Goal: Task Accomplishment & Management: Manage account settings

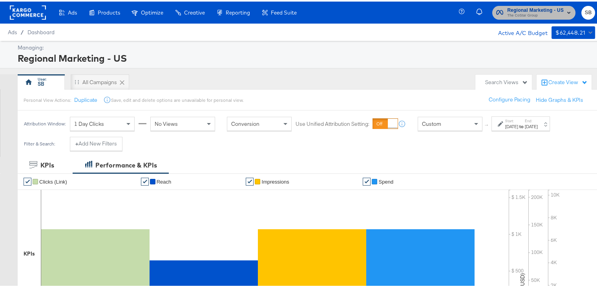
click at [512, 7] on span "Regional Marketing - US" at bounding box center [535, 9] width 57 height 8
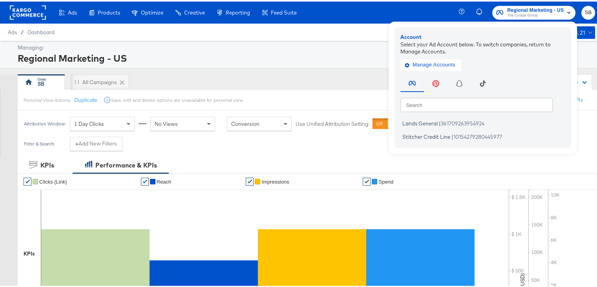
click at [27, 11] on rect at bounding box center [28, 11] width 36 height 14
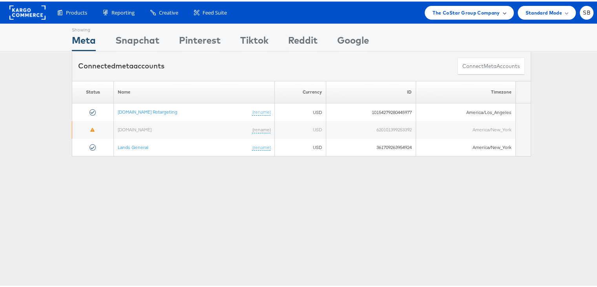
click at [473, 13] on span "The CoStar Group Company" at bounding box center [466, 11] width 67 height 8
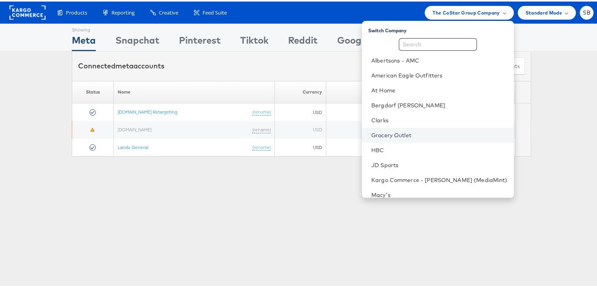
click at [406, 132] on link "Grocery Outlet" at bounding box center [439, 134] width 136 height 8
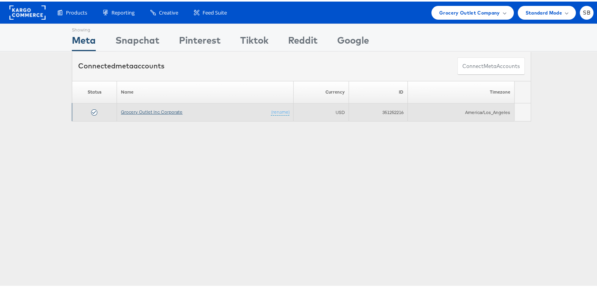
click at [126, 107] on link "Grocery Outlet Inc Corporate" at bounding box center [152, 110] width 62 height 6
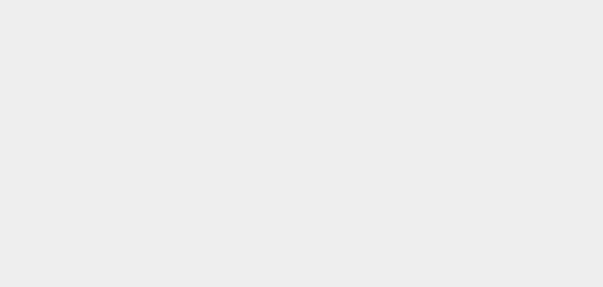
click at [126, 0] on body at bounding box center [301, 0] width 603 height 0
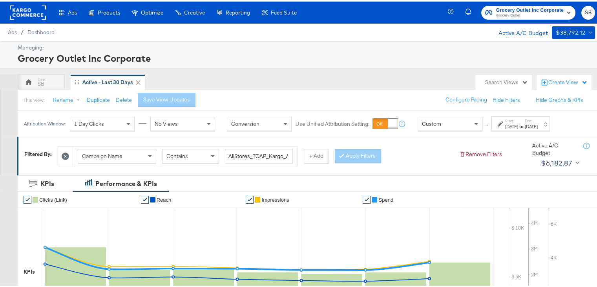
click at [518, 123] on div "Aug 11th 2025" at bounding box center [511, 125] width 13 height 6
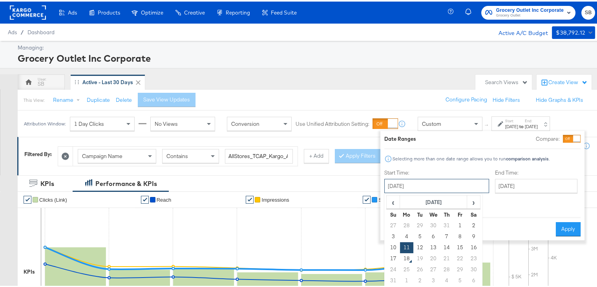
click at [449, 178] on input "August 11th 2025" at bounding box center [436, 184] width 105 height 14
click at [454, 223] on td "1" at bounding box center [460, 223] width 13 height 11
type input "August 1st 2025"
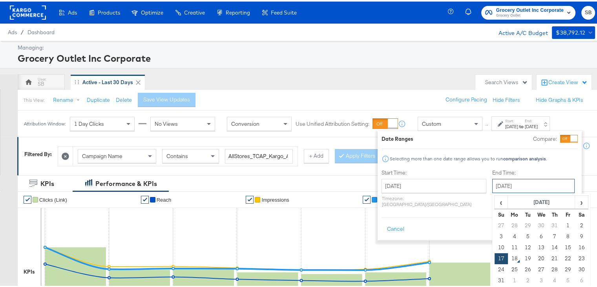
click at [492, 188] on input "[DATE]" at bounding box center [533, 184] width 82 height 14
click at [495, 258] on td "17" at bounding box center [501, 256] width 13 height 11
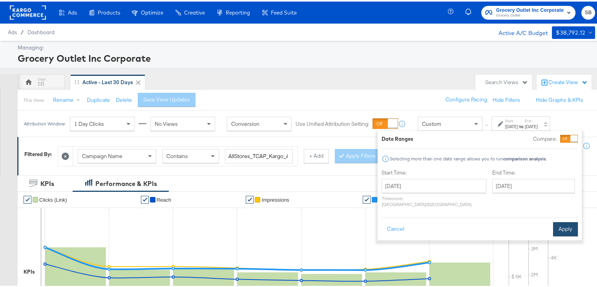
click at [566, 220] on button "Apply" at bounding box center [565, 227] width 25 height 14
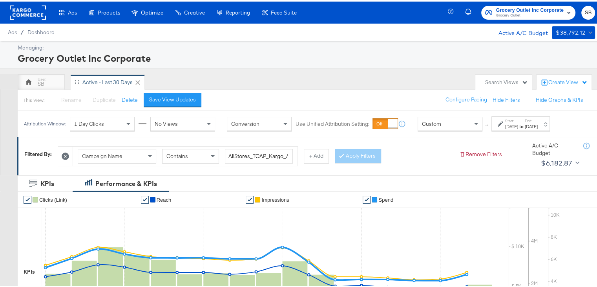
click at [522, 128] on div "Start: Aug 1st 2025 to End: Aug 17th 2025" at bounding box center [521, 122] width 59 height 15
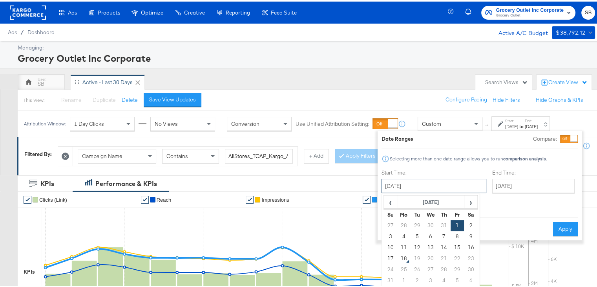
click at [416, 180] on input "August 1st 2025" at bounding box center [434, 184] width 105 height 14
click at [405, 245] on td "11" at bounding box center [403, 245] width 13 height 11
type input "August 11th 2025"
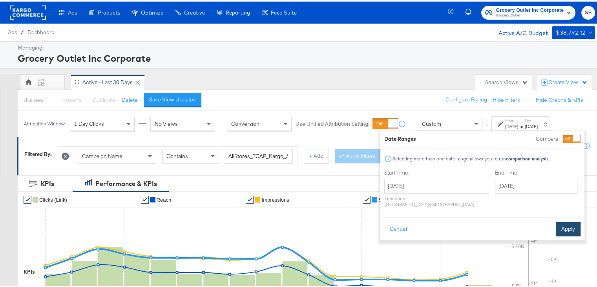
click at [560, 221] on button "Apply" at bounding box center [568, 227] width 25 height 14
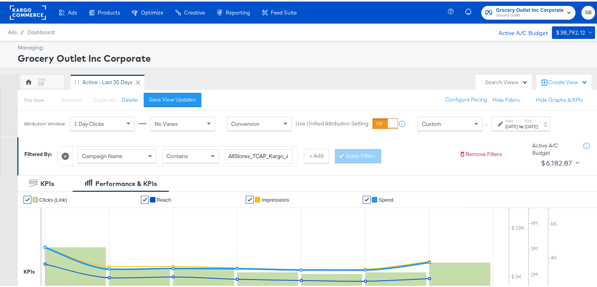
click at [33, 15] on rect at bounding box center [28, 11] width 36 height 14
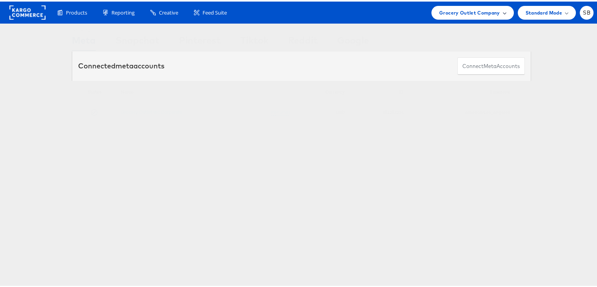
click at [463, 11] on span "Grocery Outlet Company" at bounding box center [469, 11] width 61 height 8
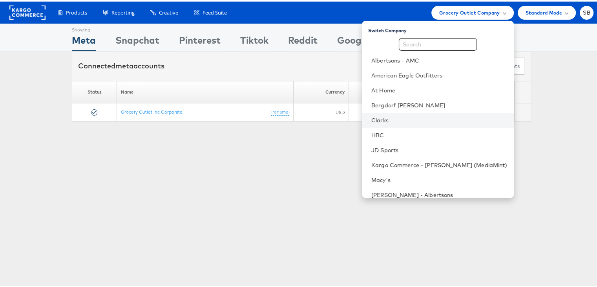
click at [396, 123] on li "Clarks" at bounding box center [438, 118] width 152 height 15
click at [396, 122] on link "Clarks" at bounding box center [439, 119] width 136 height 8
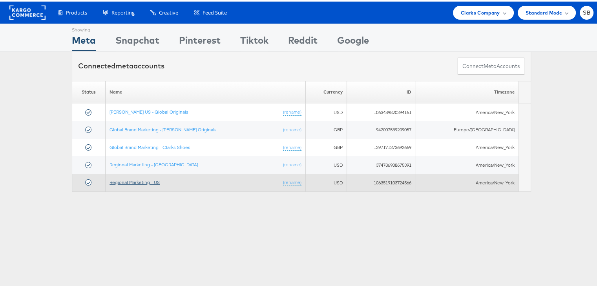
click at [134, 178] on link "Regional Marketing - US" at bounding box center [135, 180] width 50 height 6
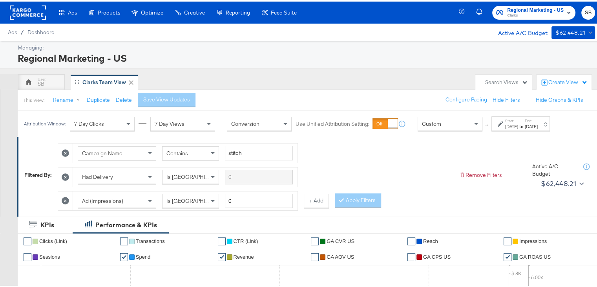
click at [517, 126] on div "[DATE]" at bounding box center [511, 125] width 13 height 6
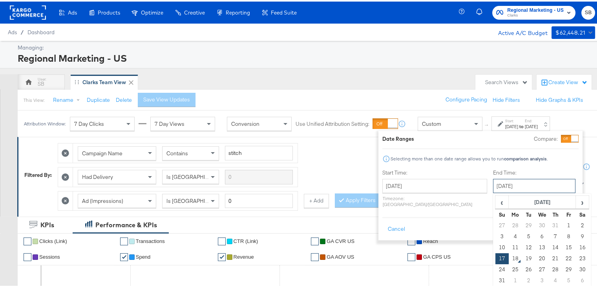
click at [498, 183] on input "[DATE]" at bounding box center [534, 184] width 82 height 14
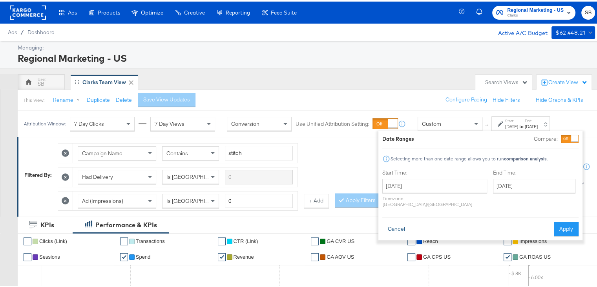
click at [392, 220] on button "Cancel" at bounding box center [396, 227] width 28 height 14
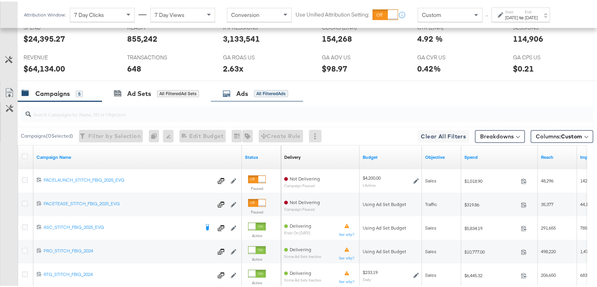
scroll to position [384, 0]
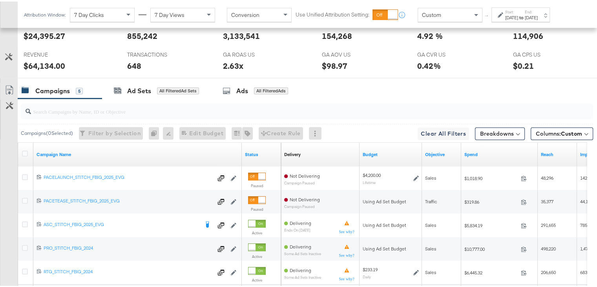
click at [518, 15] on div "[DATE]" at bounding box center [511, 16] width 13 height 6
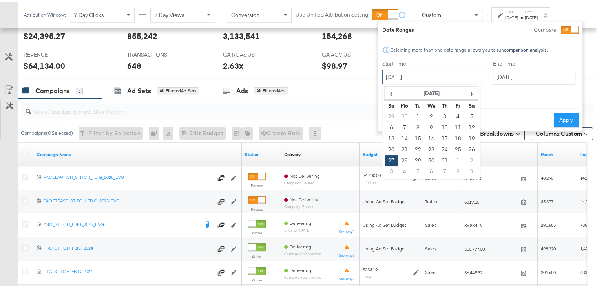
click at [425, 73] on input "[DATE]" at bounding box center [434, 75] width 105 height 14
click at [477, 90] on span "›" at bounding box center [472, 92] width 12 height 12
click at [390, 147] on td "17" at bounding box center [391, 148] width 13 height 11
type input "[DATE]"
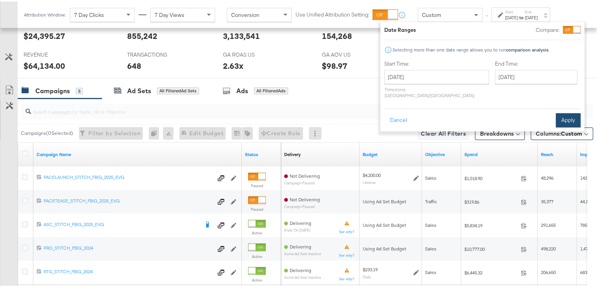
click at [567, 112] on button "Apply" at bounding box center [568, 119] width 25 height 14
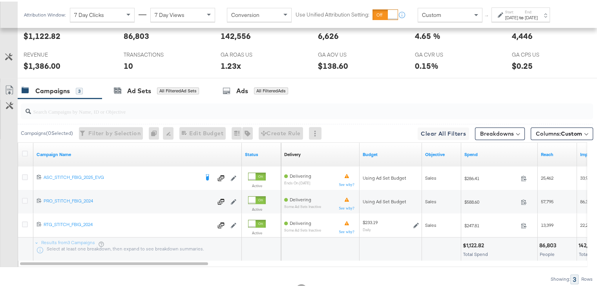
scroll to position [413, 0]
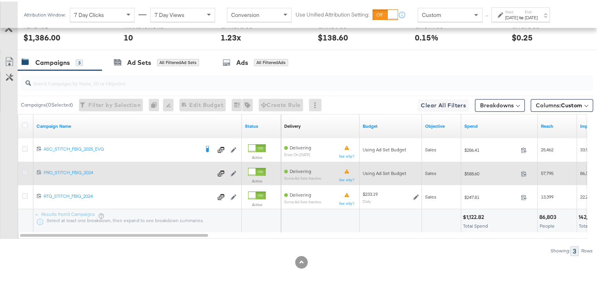
click at [24, 171] on icon at bounding box center [25, 171] width 6 height 6
click at [0, 0] on input "checkbox" at bounding box center [0, 0] width 0 height 0
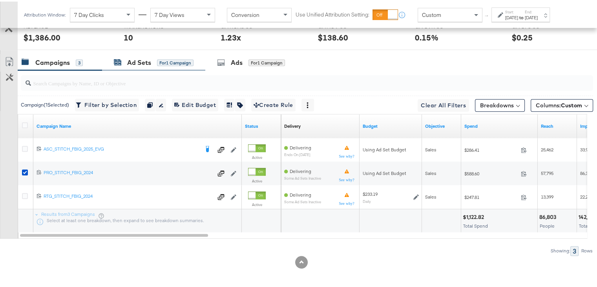
click at [140, 59] on div "Ad Sets" at bounding box center [139, 61] width 24 height 9
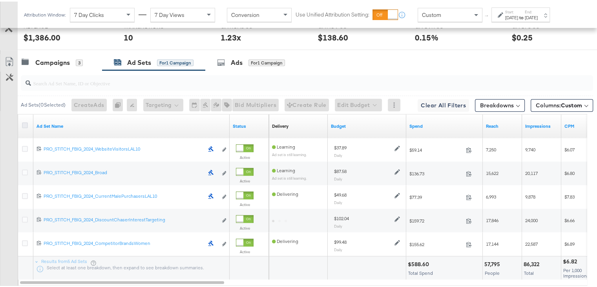
click at [25, 122] on icon at bounding box center [25, 124] width 6 height 6
click at [0, 0] on input "checkbox" at bounding box center [0, 0] width 0 height 0
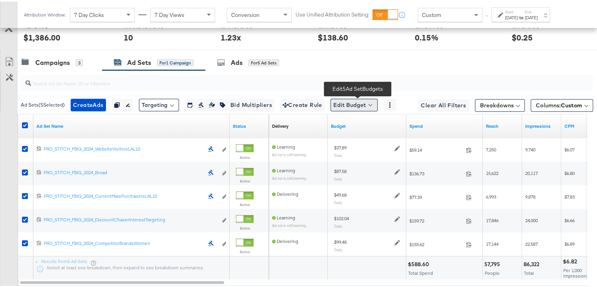
click at [346, 102] on button "Edit Budget" at bounding box center [354, 103] width 47 height 13
click at [351, 121] on span "Edit Ad Set Budget" at bounding box center [356, 124] width 45 height 10
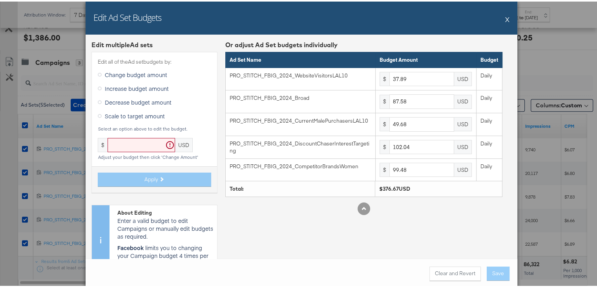
click at [506, 23] on button "X" at bounding box center [507, 18] width 4 height 16
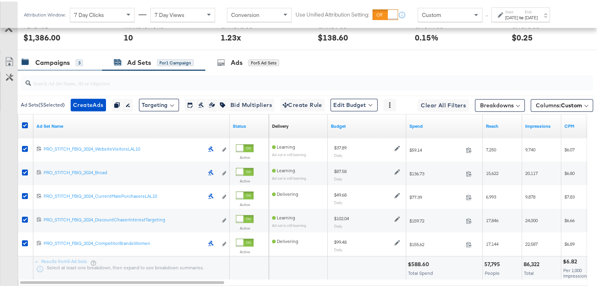
click at [49, 57] on div "Campaigns" at bounding box center [52, 61] width 35 height 9
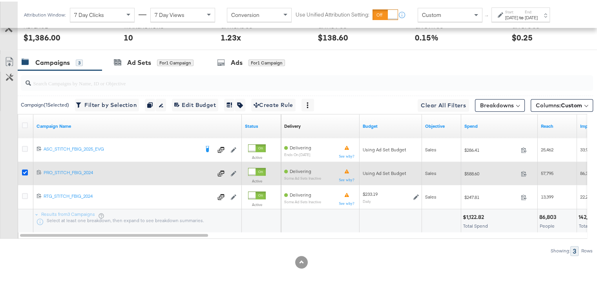
click at [23, 169] on icon at bounding box center [25, 171] width 6 height 6
click at [0, 0] on input "checkbox" at bounding box center [0, 0] width 0 height 0
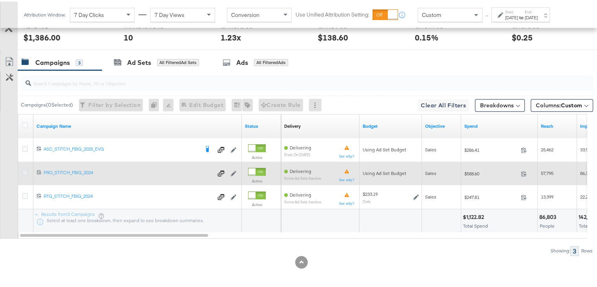
click at [24, 168] on icon at bounding box center [25, 171] width 6 height 6
click at [0, 0] on input "checkbox" at bounding box center [0, 0] width 0 height 0
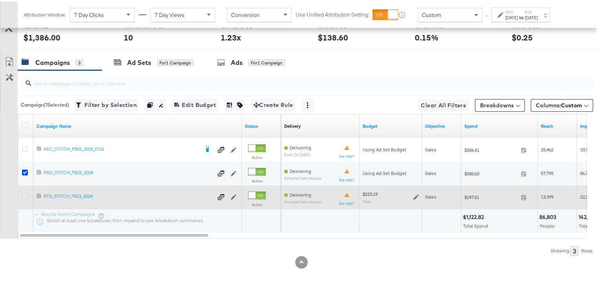
click at [24, 191] on icon at bounding box center [25, 194] width 6 height 6
click at [0, 0] on input "checkbox" at bounding box center [0, 0] width 0 height 0
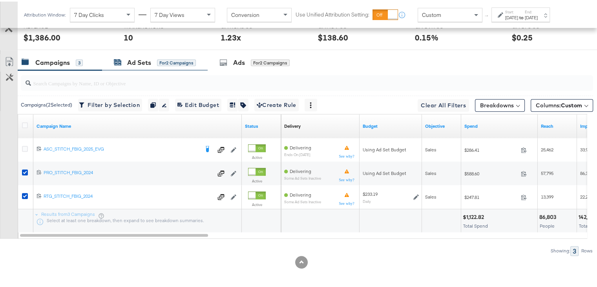
click at [138, 59] on div "Ad Sets" at bounding box center [139, 61] width 24 height 9
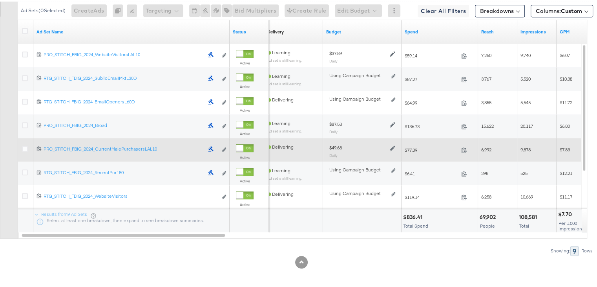
scroll to position [0, 0]
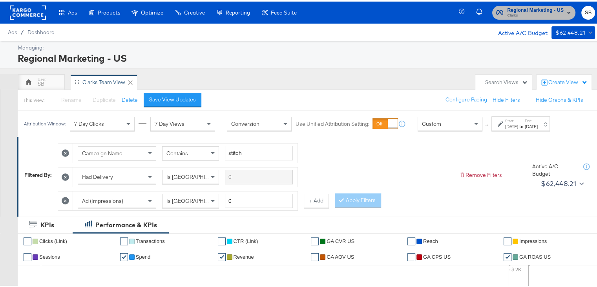
click at [520, 8] on span "Regional Marketing - US" at bounding box center [535, 9] width 57 height 8
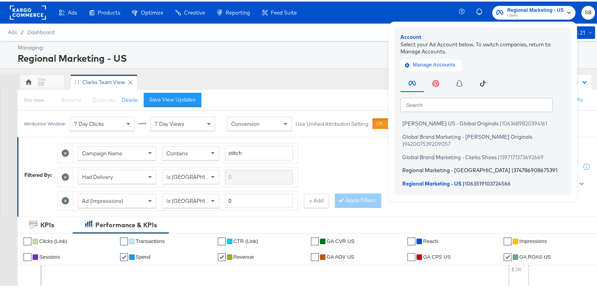
click at [434, 165] on span "Regional Marketing - [GEOGRAPHIC_DATA]" at bounding box center [457, 168] width 108 height 6
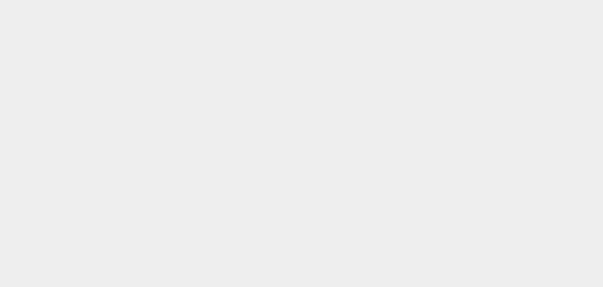
click at [434, 159] on body at bounding box center [301, 133] width 603 height 267
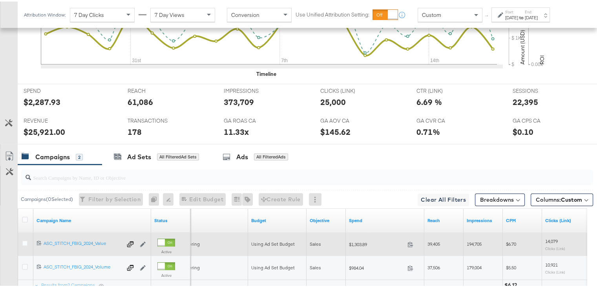
scroll to position [326, 0]
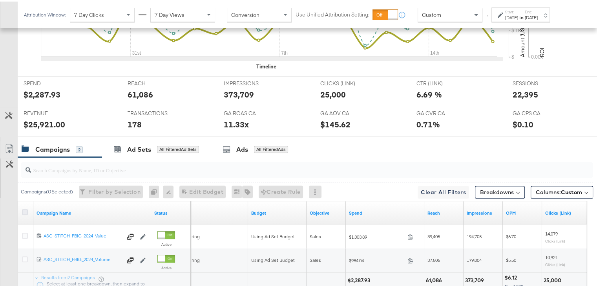
click at [27, 207] on icon at bounding box center [25, 210] width 6 height 6
click at [0, 0] on input "checkbox" at bounding box center [0, 0] width 0 height 0
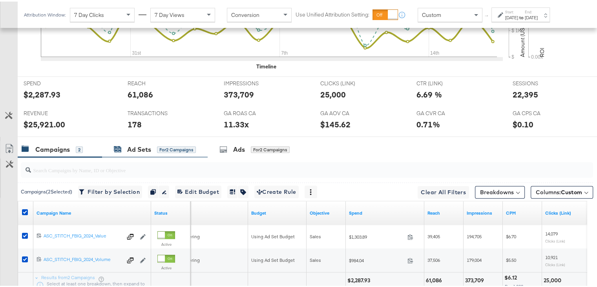
click at [127, 146] on div "Ad Sets for 2 Campaigns" at bounding box center [155, 147] width 82 height 9
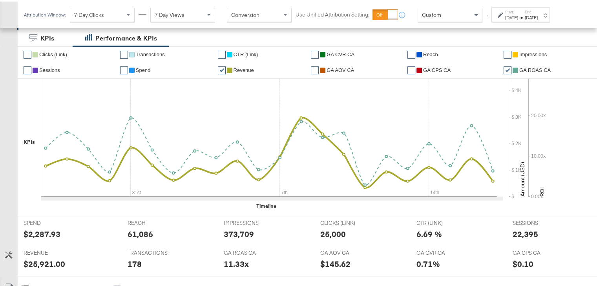
scroll to position [176, 0]
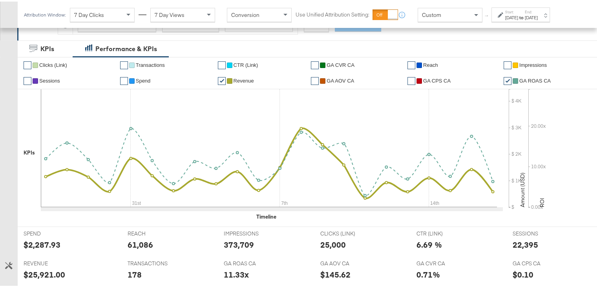
click at [535, 9] on div "Start: [DATE] to End: [DATE]" at bounding box center [521, 13] width 33 height 11
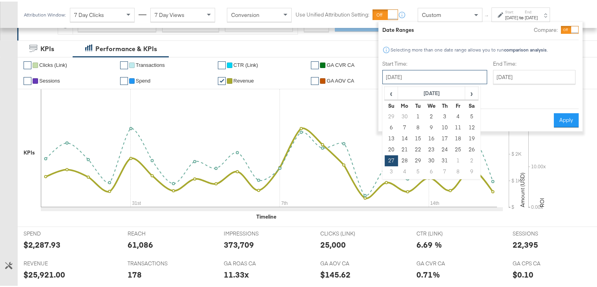
click at [440, 76] on input "[DATE]" at bounding box center [434, 75] width 105 height 14
click at [470, 93] on span "›" at bounding box center [472, 92] width 12 height 12
click at [395, 145] on td "17" at bounding box center [391, 148] width 13 height 11
type input "[DATE]"
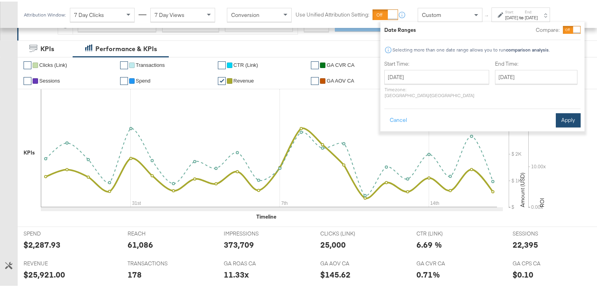
click at [565, 112] on button "Apply" at bounding box center [568, 119] width 25 height 14
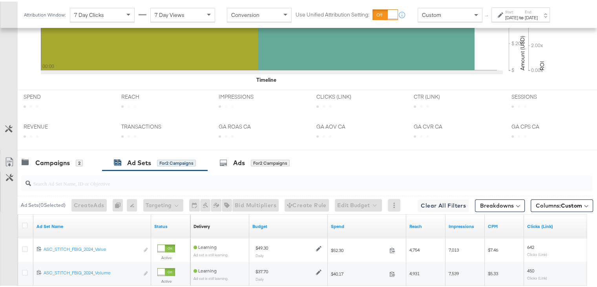
scroll to position [389, 0]
